Goal: Transaction & Acquisition: Purchase product/service

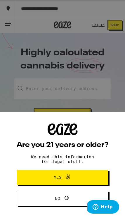
click at [42, 179] on span "Yes" at bounding box center [62, 177] width 44 height 8
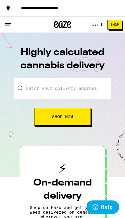
click at [30, 81] on input "Enter your delivery address" at bounding box center [62, 88] width 96 height 20
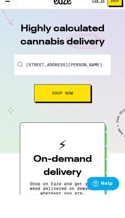
scroll to position [23, 0]
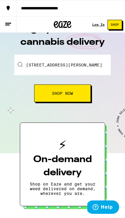
click at [77, 87] on button "Shop Now" at bounding box center [62, 93] width 57 height 18
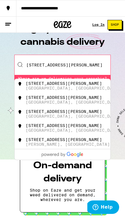
click at [73, 84] on div "[STREET_ADDRESS][PERSON_NAME]" at bounding box center [70, 85] width 91 height 9
type input "[STREET_ADDRESS][PERSON_NAME]"
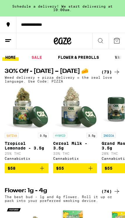
click at [43, 172] on icon "Add to bag" at bounding box center [42, 168] width 7 height 7
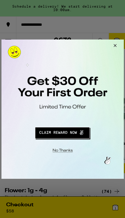
click at [70, 177] on div at bounding box center [62, 108] width 122 height 139
click at [77, 153] on button "Close Modal" at bounding box center [61, 149] width 119 height 9
